Goal: Task Accomplishment & Management: Manage account settings

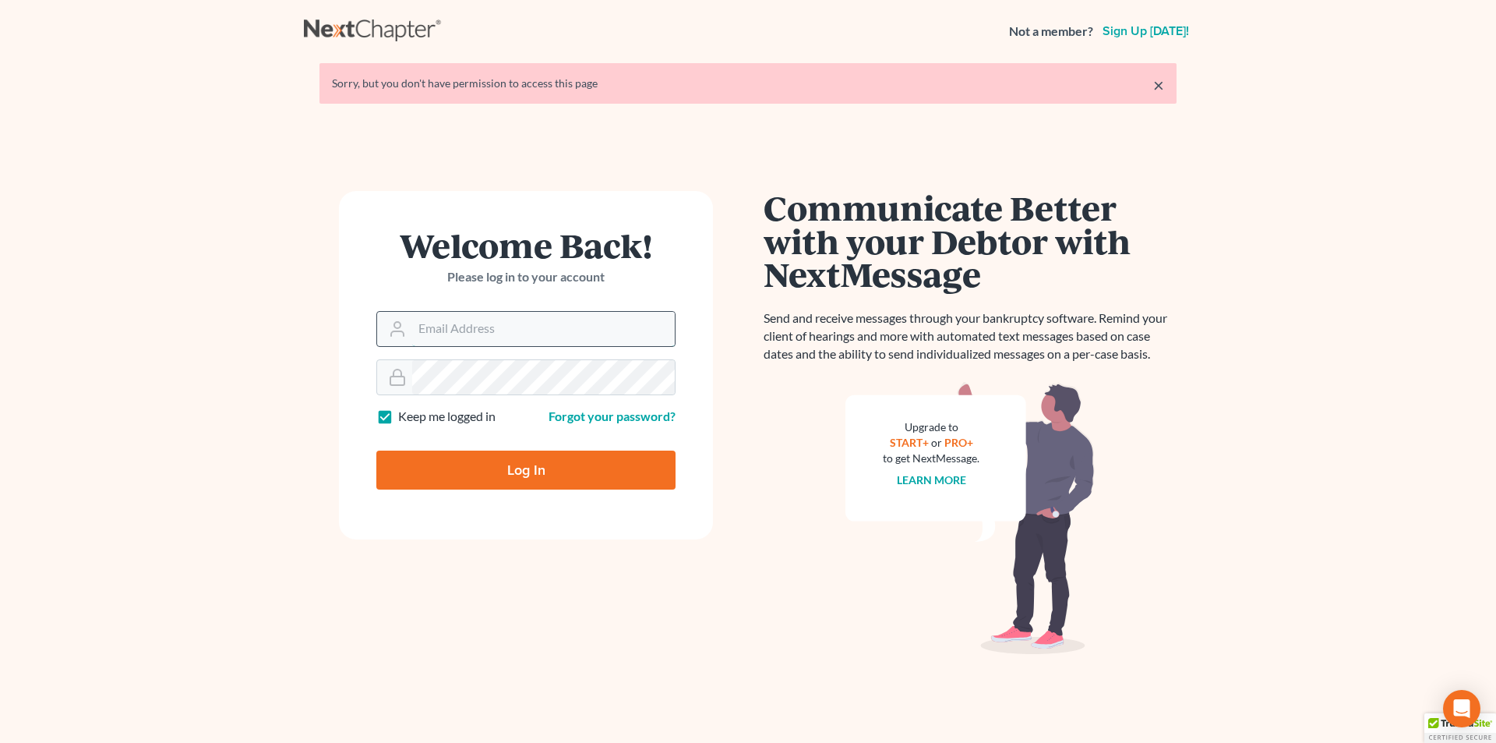
click at [494, 324] on input "Email Address" at bounding box center [543, 329] width 263 height 34
type input "[PERSON_NAME][EMAIL_ADDRESS][DOMAIN_NAME]"
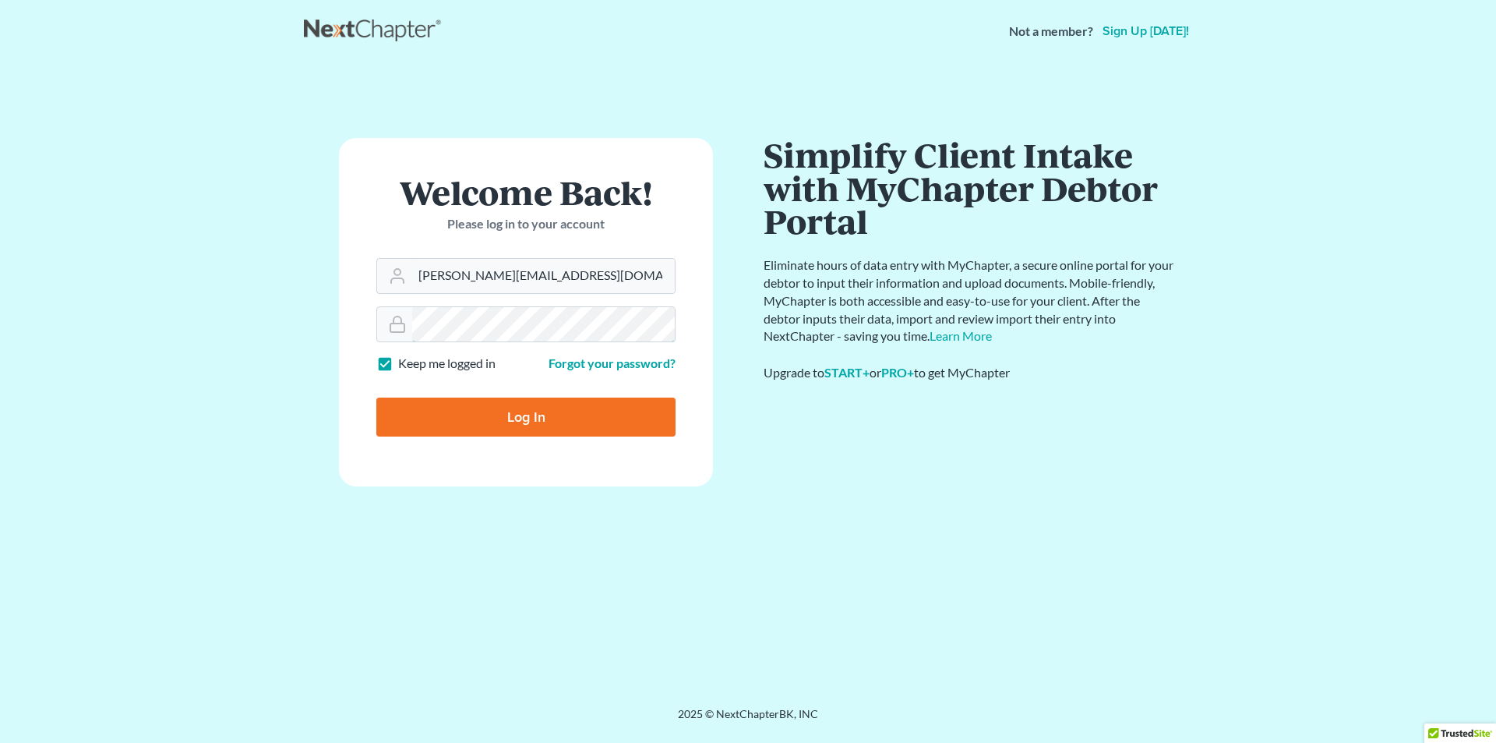
click at [376, 397] on input "Log In" at bounding box center [525, 416] width 299 height 39
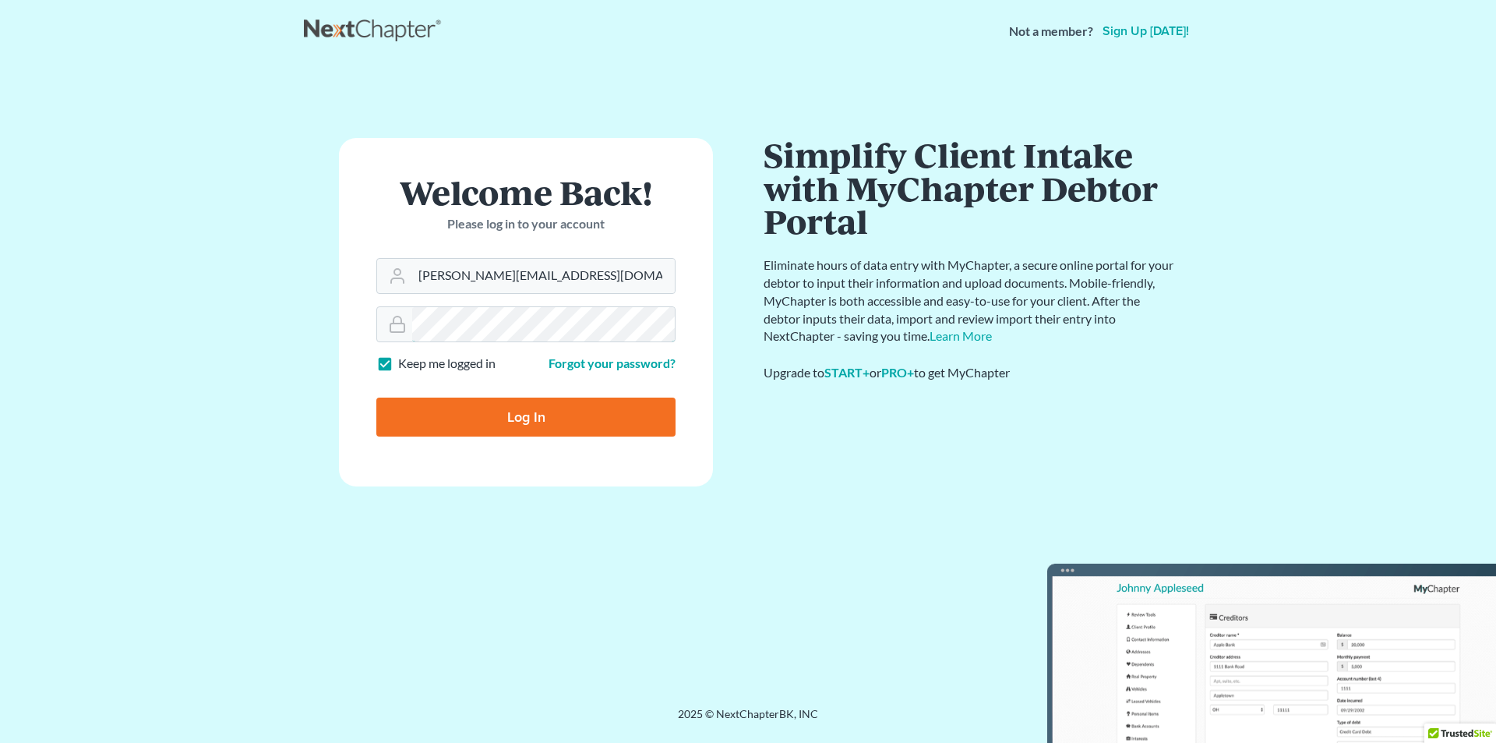
type input "Thinking..."
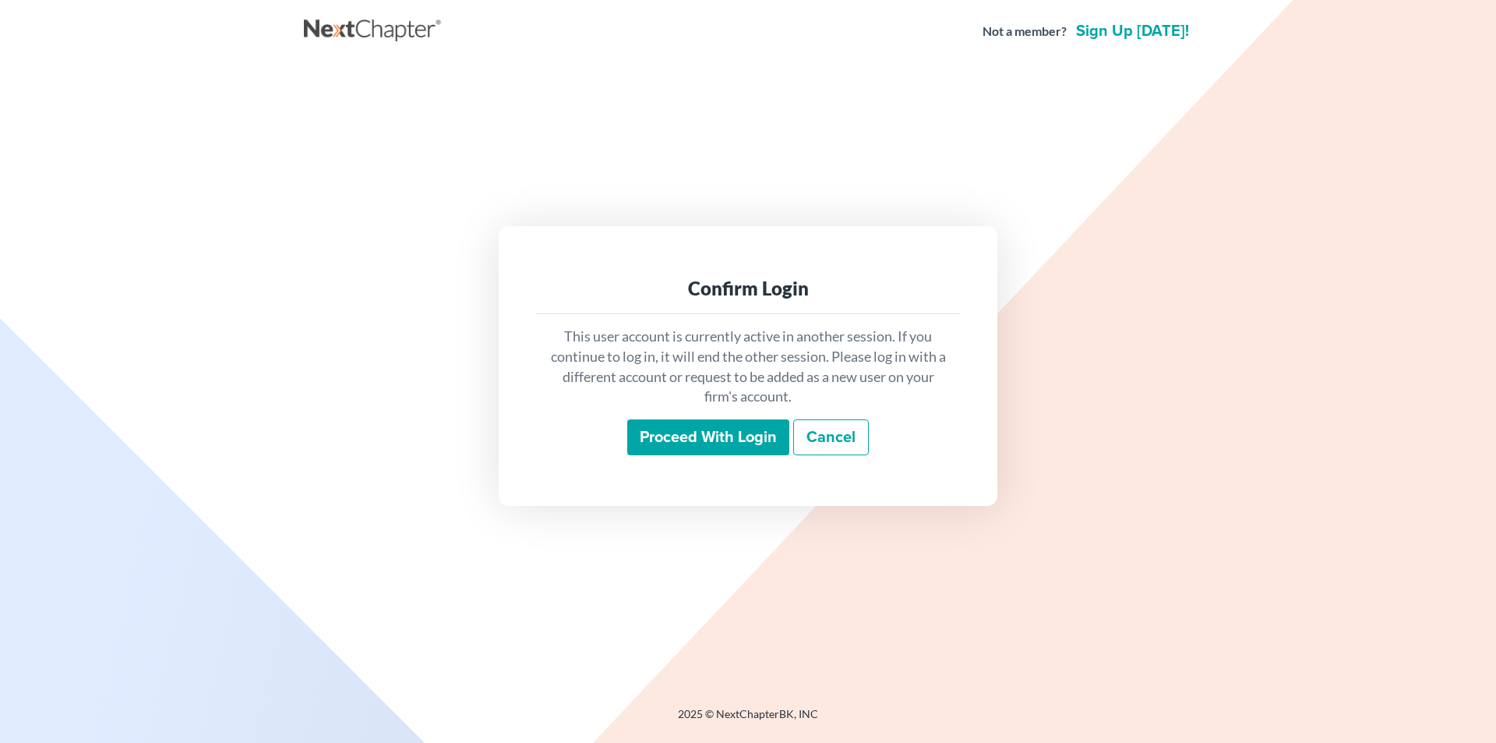
click at [707, 434] on input "Proceed with login" at bounding box center [708, 437] width 162 height 36
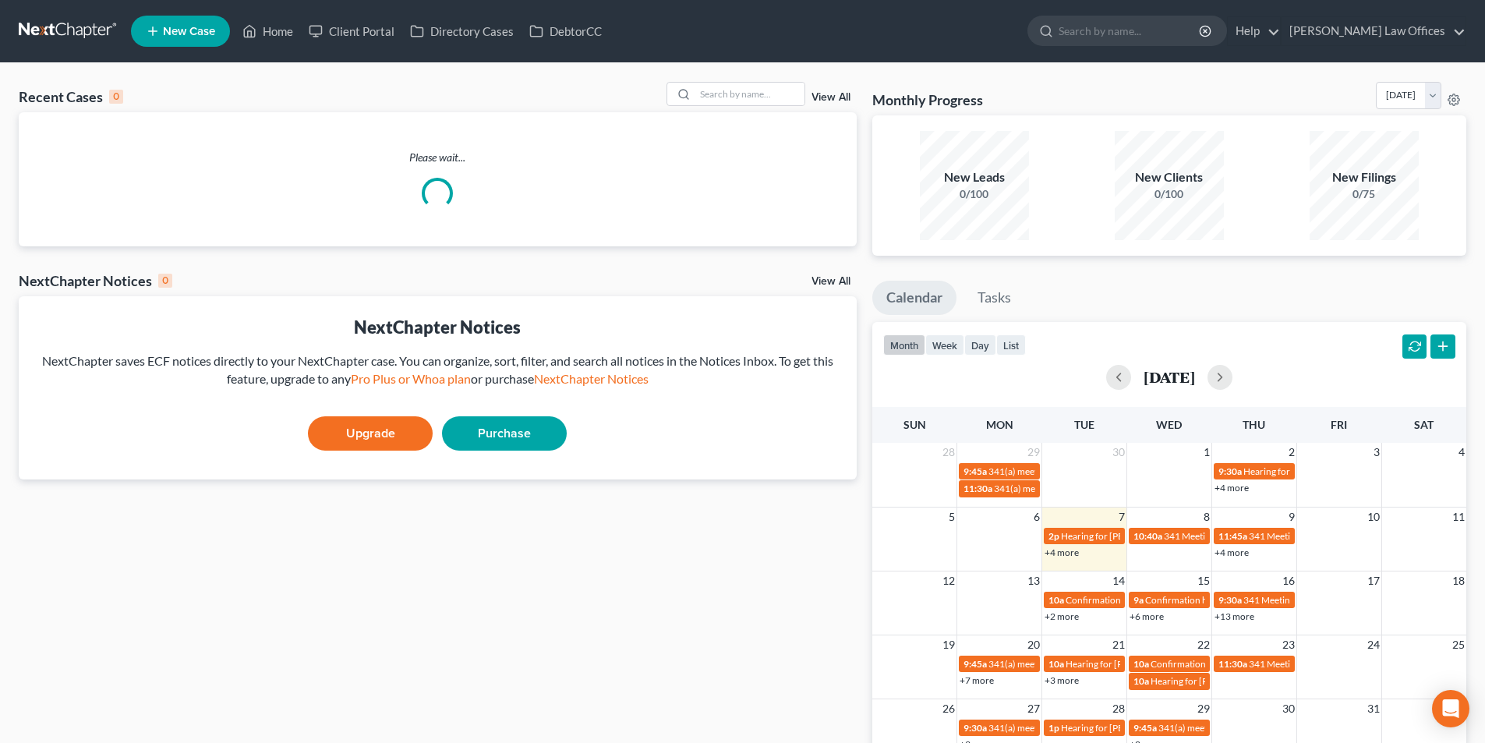
click at [843, 97] on link "View All" at bounding box center [830, 97] width 39 height 11
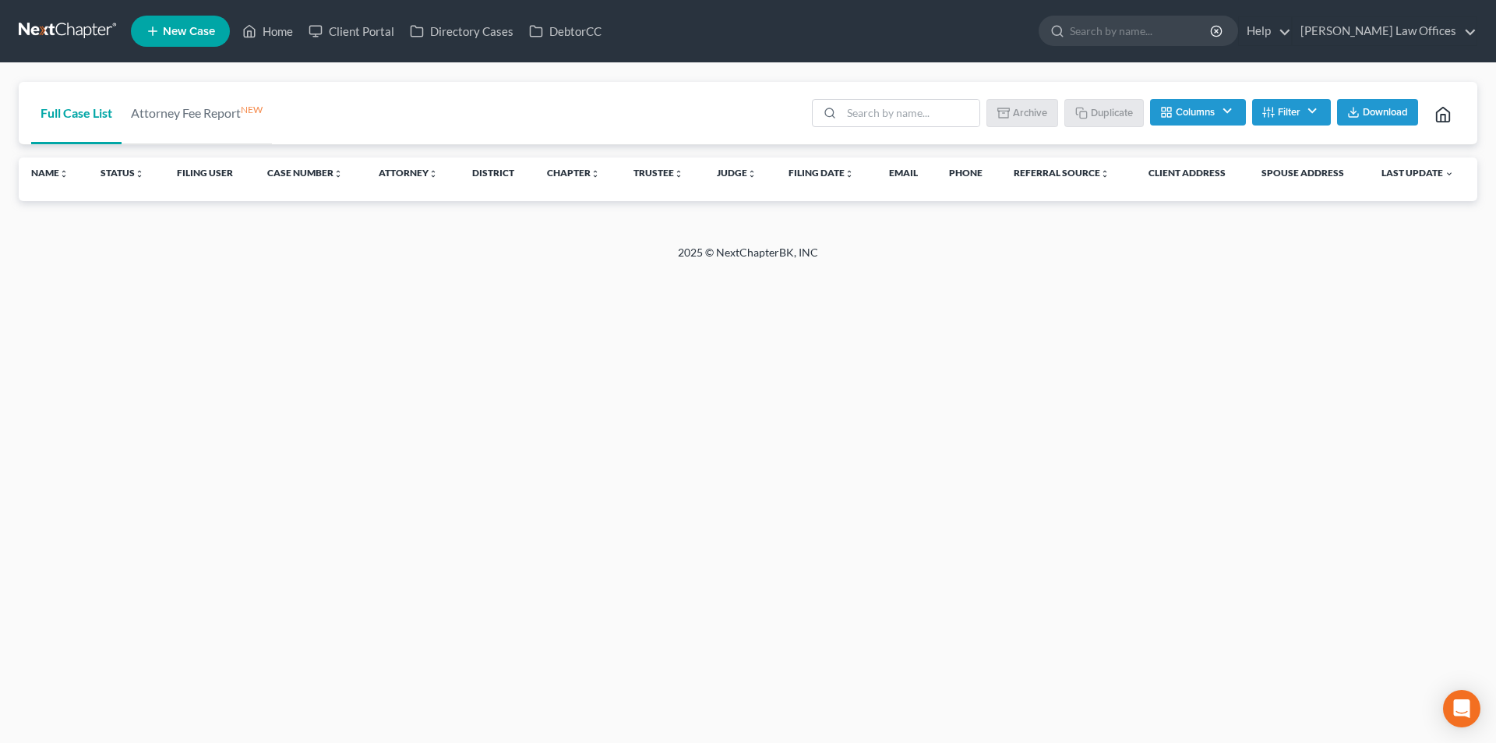
click at [1284, 114] on button "Filter" at bounding box center [1291, 112] width 79 height 26
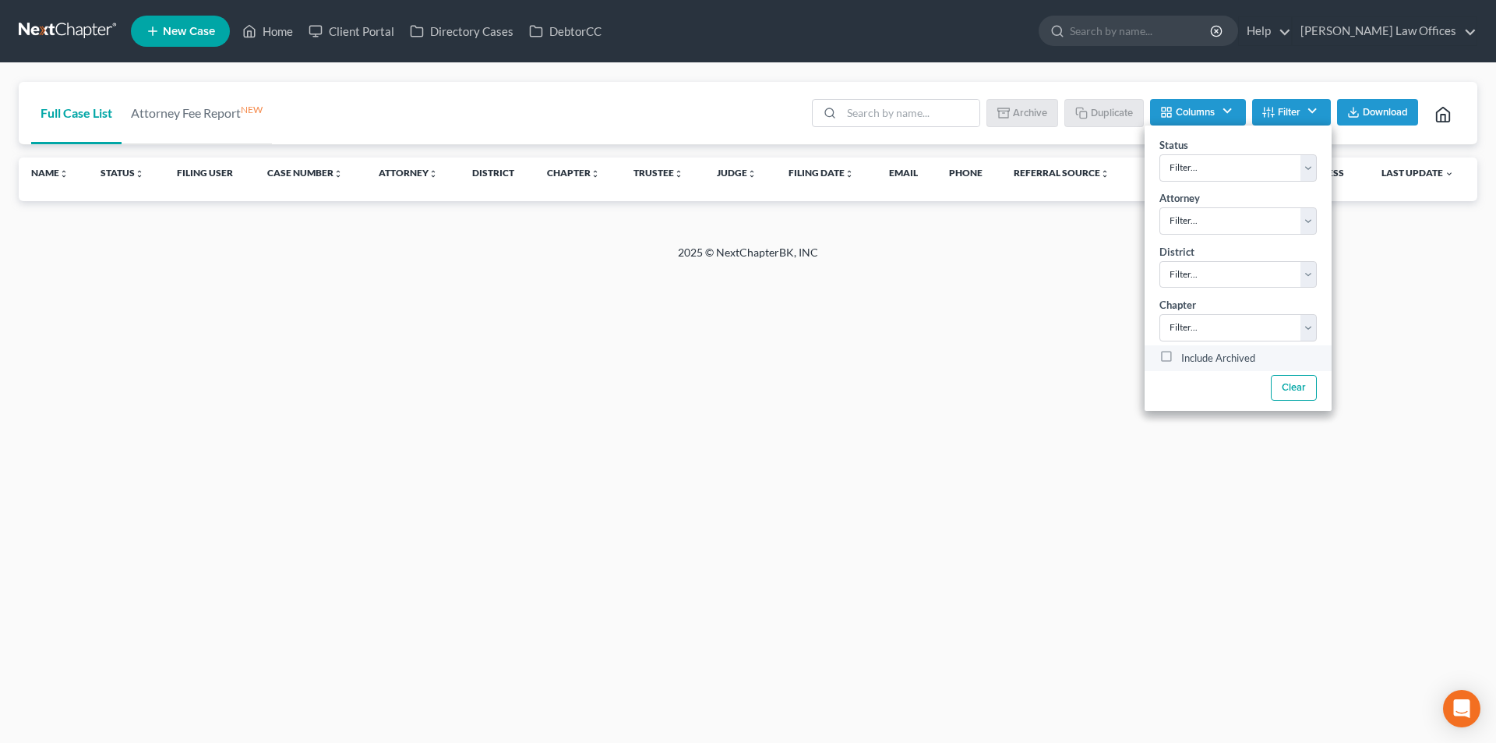
click at [1201, 356] on label "Include Archived" at bounding box center [1219, 358] width 74 height 19
click at [1198, 356] on input "Include Archived" at bounding box center [1193, 354] width 10 height 10
checkbox input "true"
click at [910, 117] on input "search" at bounding box center [911, 113] width 138 height 26
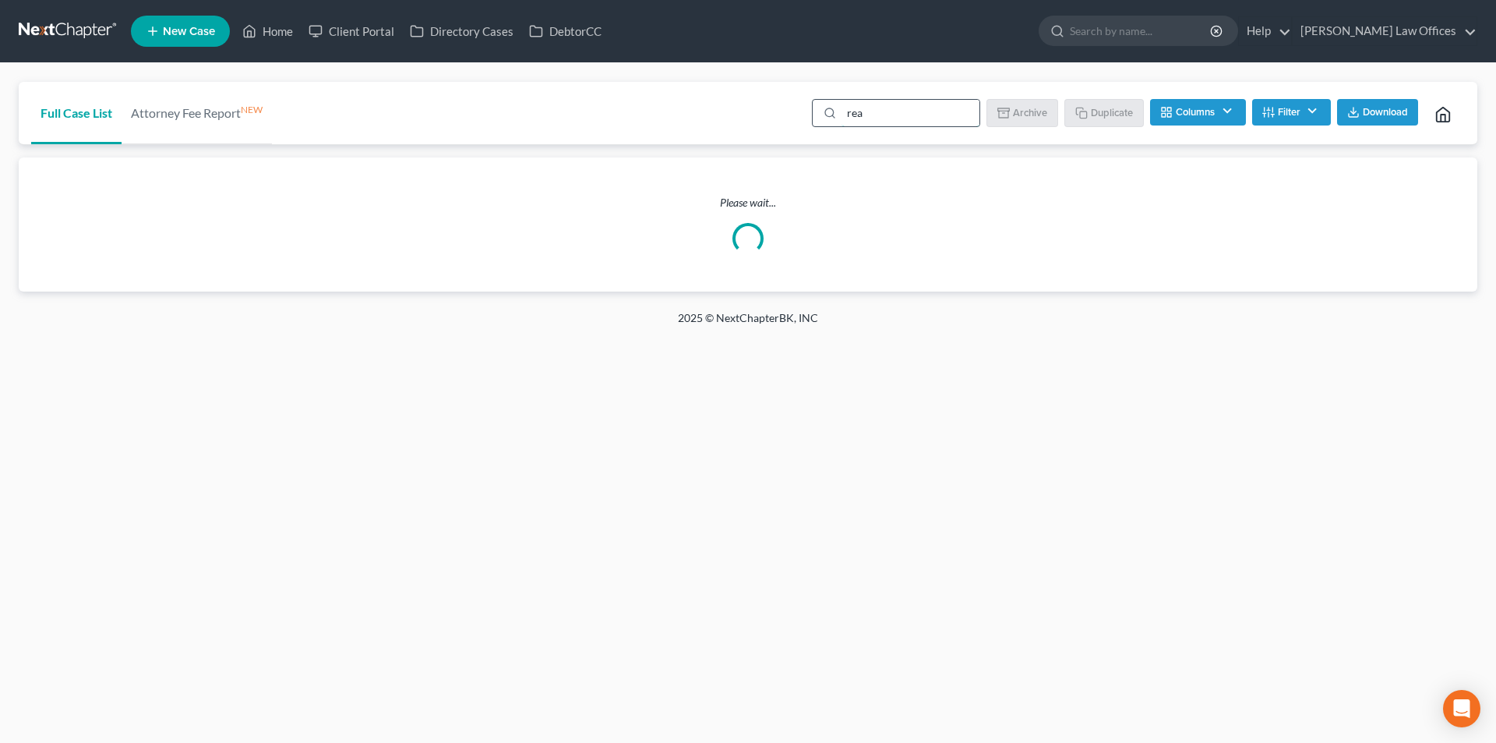
type input "read"
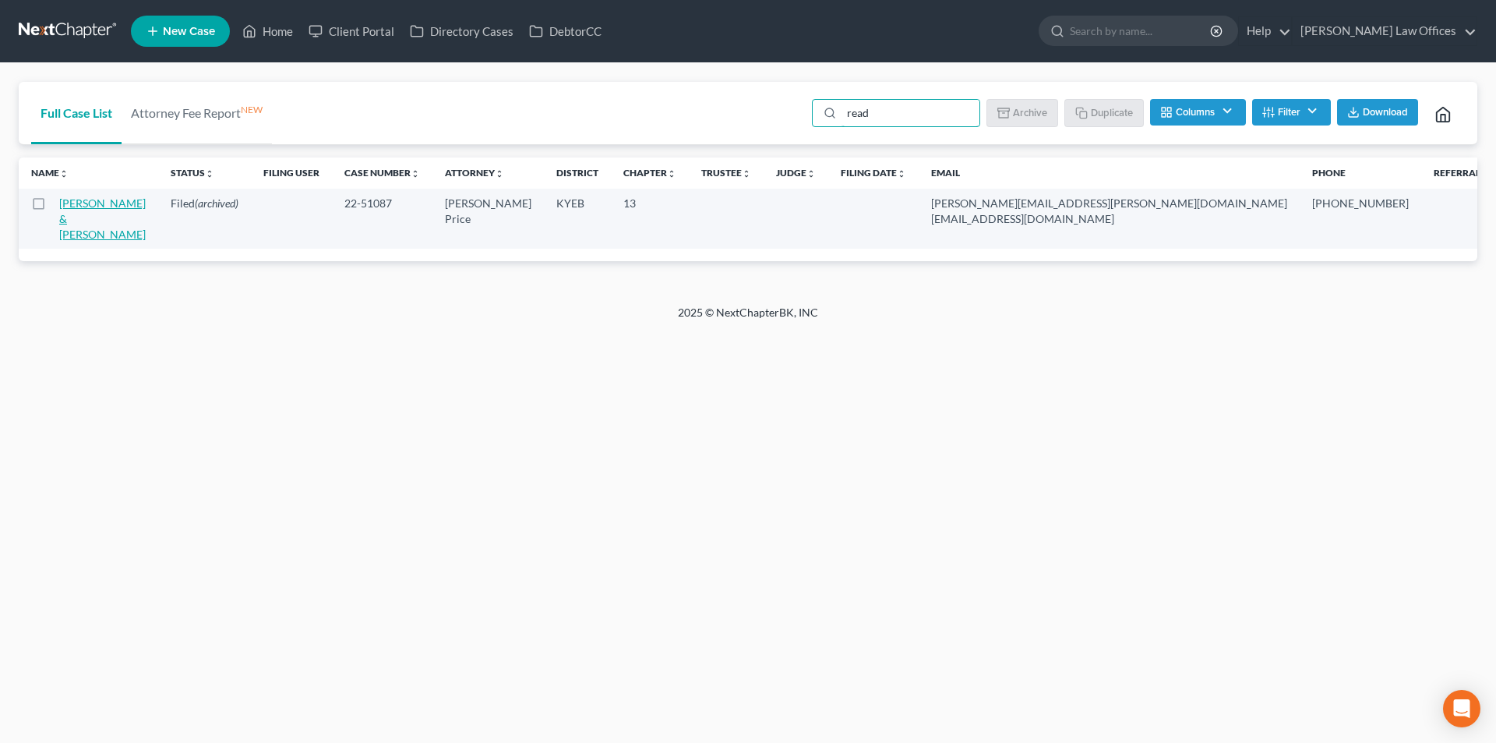
click at [83, 230] on link "Readnower, Ryan & Sebastian, Terry" at bounding box center [102, 218] width 87 height 44
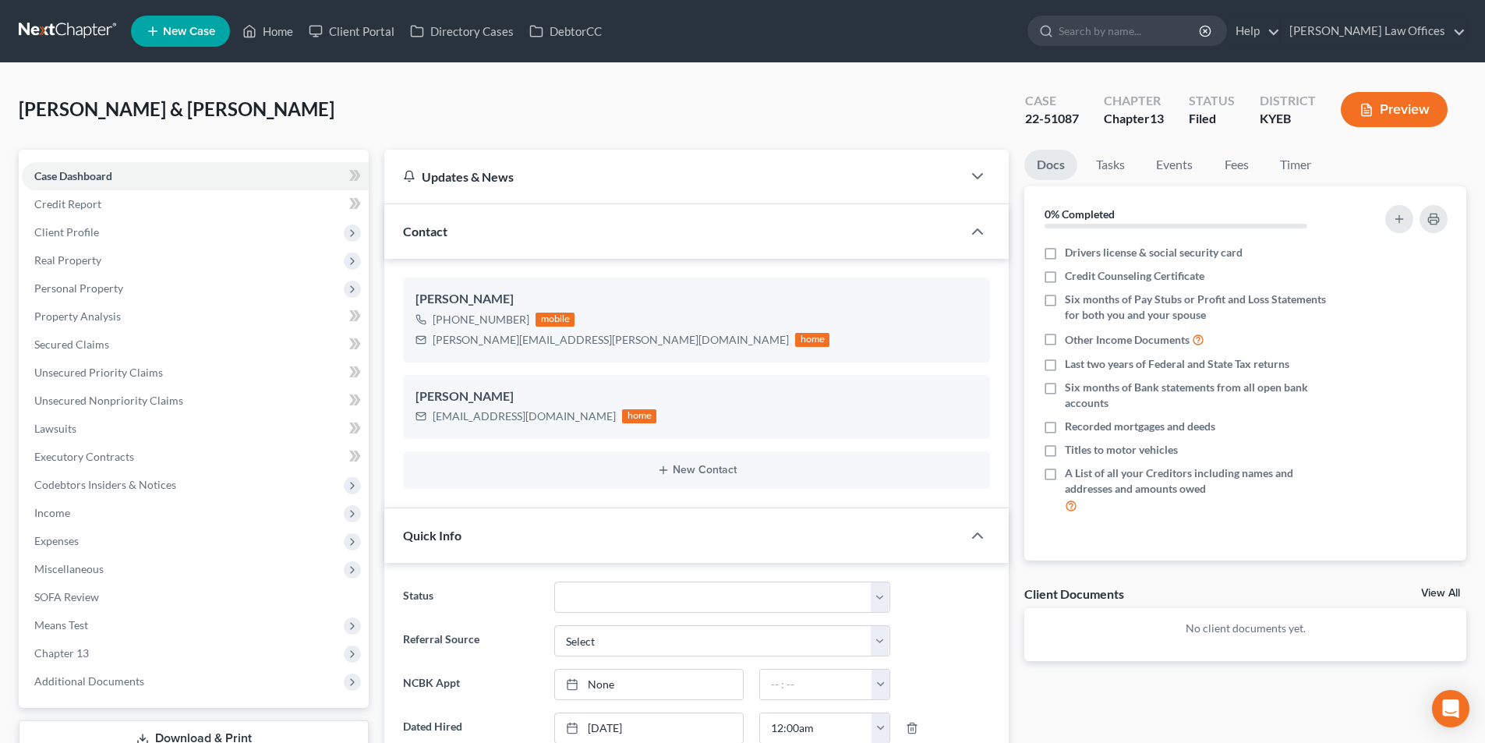
select select "4"
select select "1"
select select "0"
drag, startPoint x: 434, startPoint y: 417, endPoint x: 558, endPoint y: 419, distance: 123.9
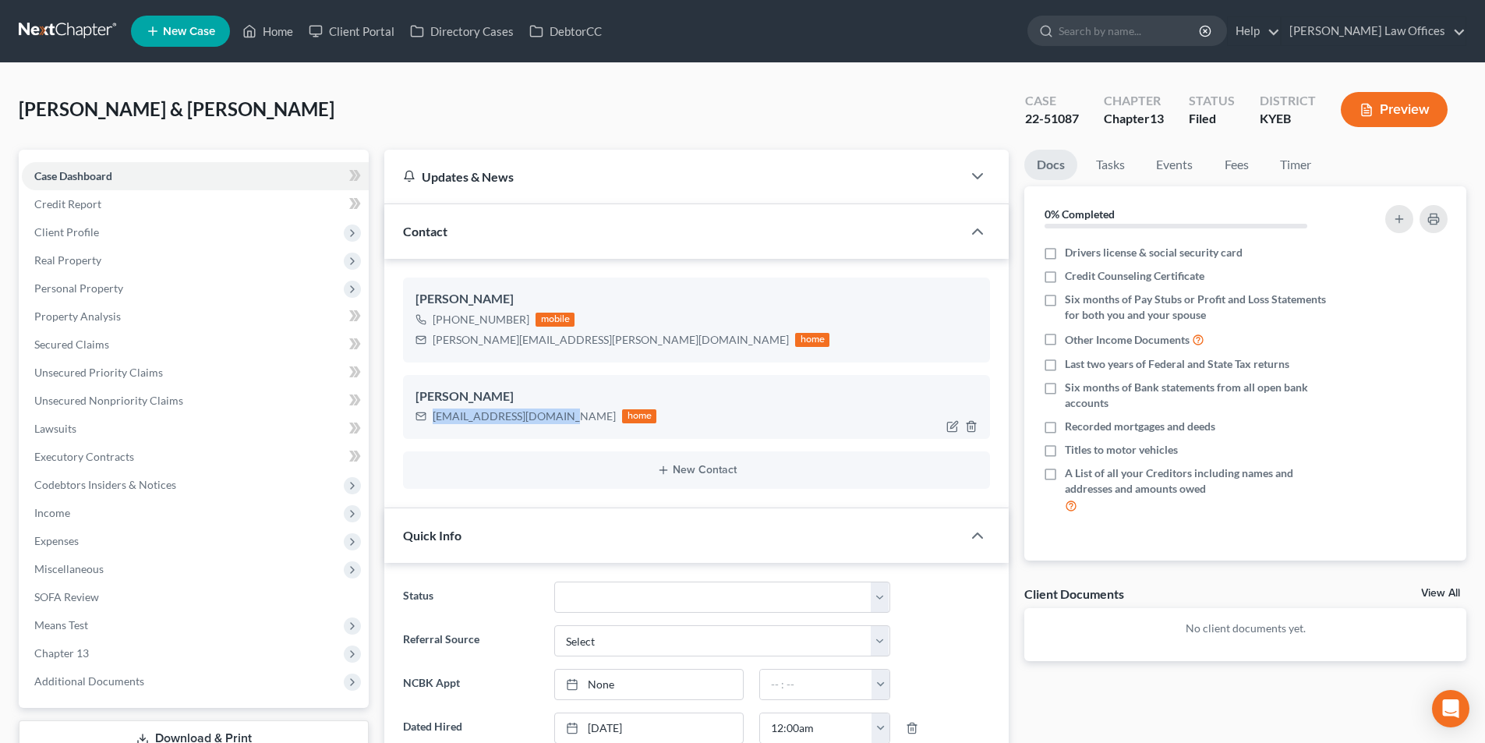
click at [558, 419] on div "tsebastian157@gmail.com" at bounding box center [524, 416] width 183 height 16
copy div "tsebastian157@gmail.com"
